Goal: Find specific page/section: Find specific page/section

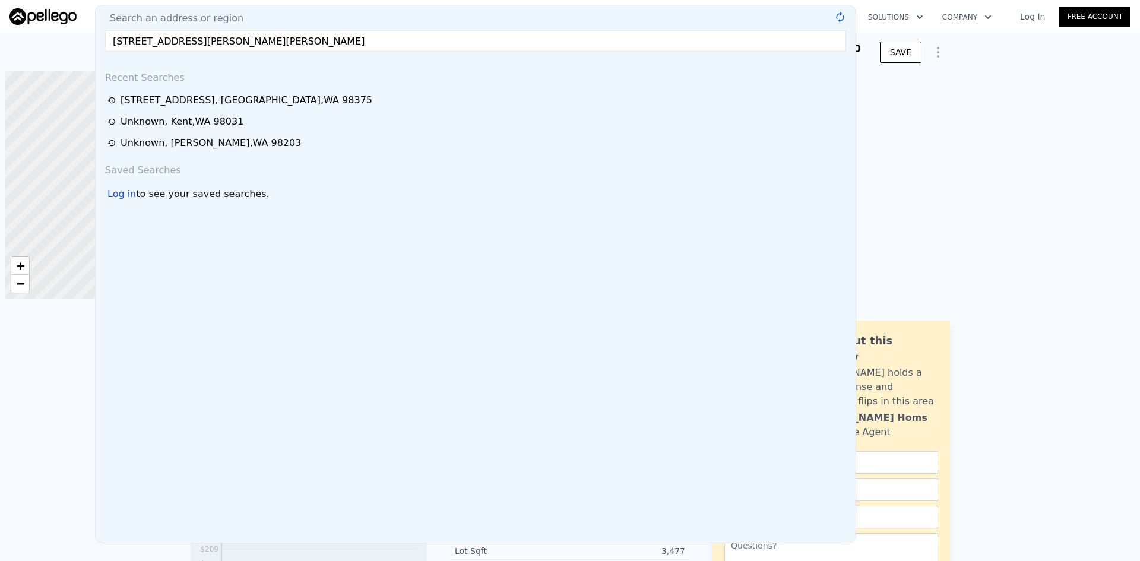
scroll to position [0, 5]
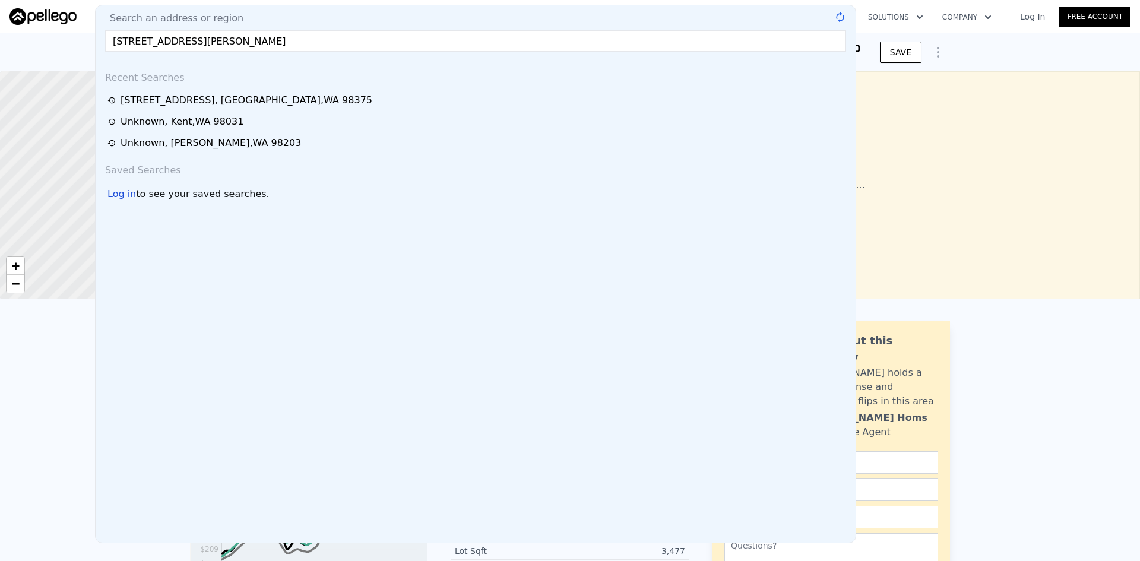
click at [378, 39] on input "[STREET_ADDRESS][PERSON_NAME]" at bounding box center [475, 40] width 741 height 21
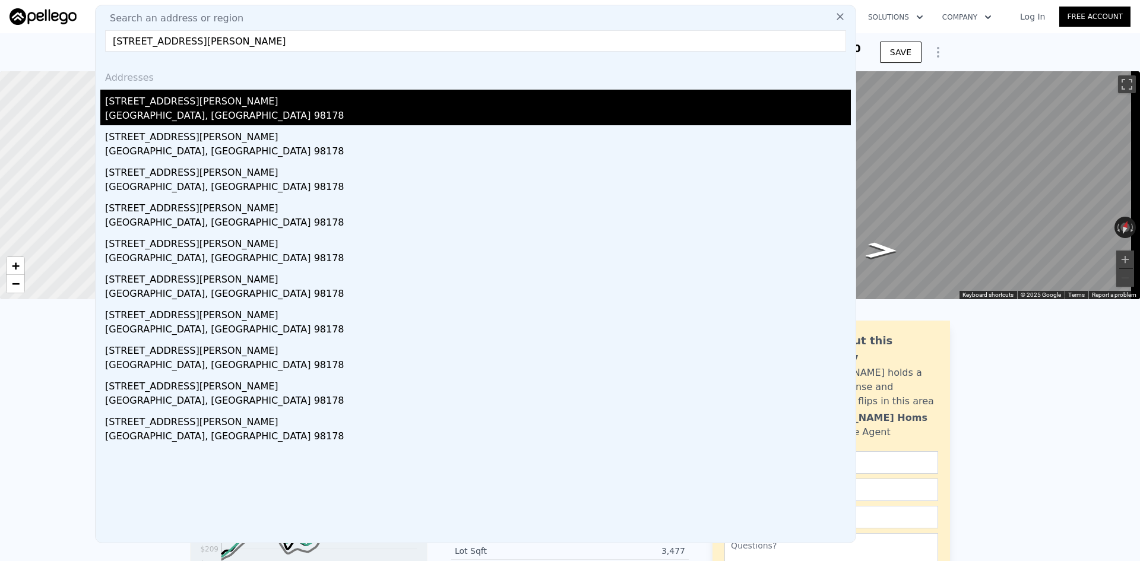
type input "[STREET_ADDRESS][PERSON_NAME]"
click at [156, 105] on div "[STREET_ADDRESS][PERSON_NAME]" at bounding box center [478, 99] width 746 height 19
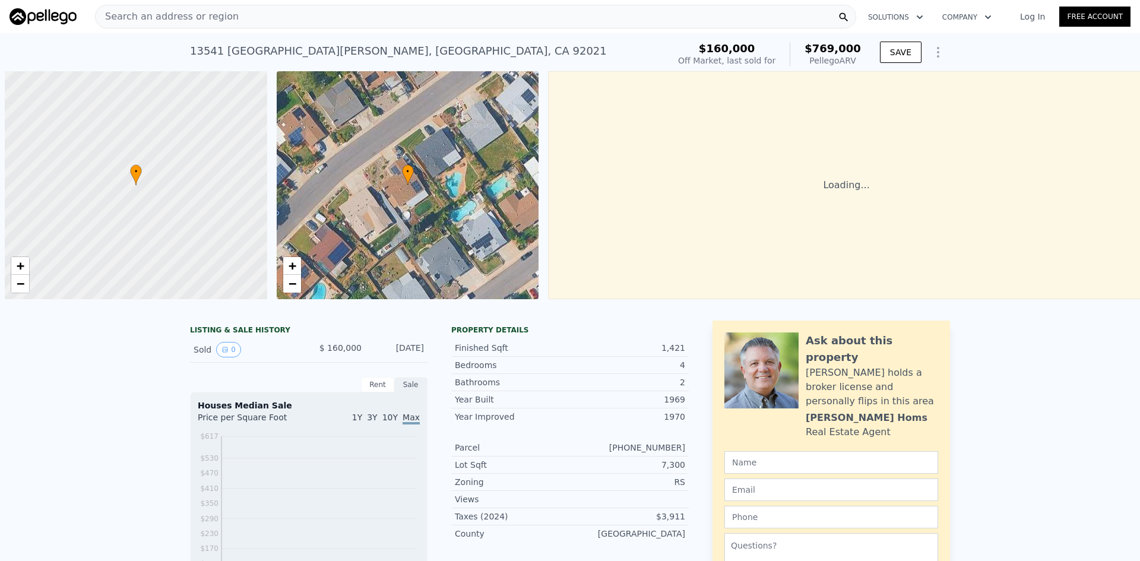
scroll to position [0, 5]
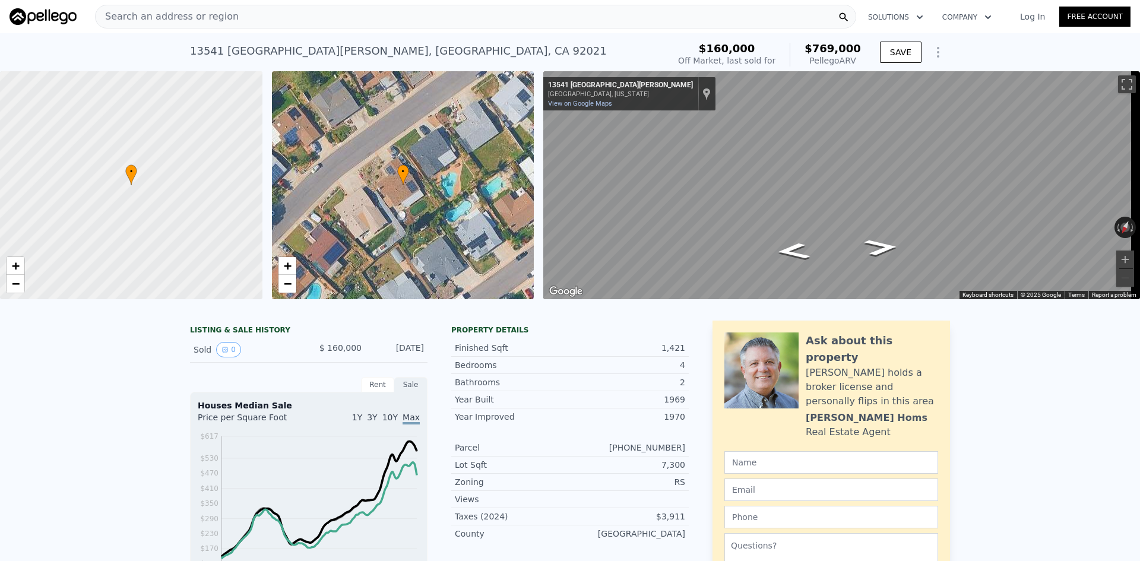
drag, startPoint x: 861, startPoint y: 65, endPoint x: 808, endPoint y: 51, distance: 55.2
click at [808, 51] on div "$160,000 Off Market, last sold for $769,000 Pellego ARV" at bounding box center [769, 54] width 192 height 33
copy div "$769,000 Pellego ARV"
